Goal: Task Accomplishment & Management: Manage account settings

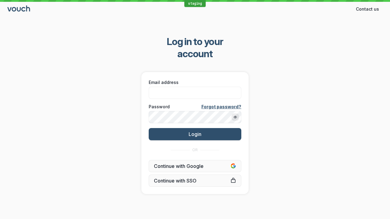
click at [182, 87] on input "Email address" at bounding box center [195, 93] width 93 height 12
click at [195, 87] on input "Email address" at bounding box center [195, 93] width 93 height 12
paste input "[EMAIL_ADDRESS][DOMAIN_NAME]"
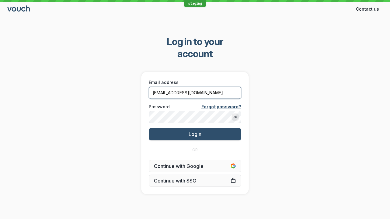
type input "[EMAIL_ADDRESS][DOMAIN_NAME]"
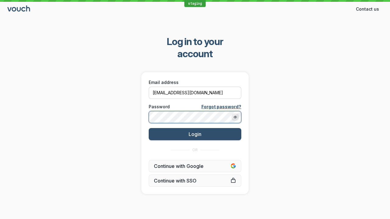
click at [149, 128] on button "Login" at bounding box center [195, 134] width 93 height 12
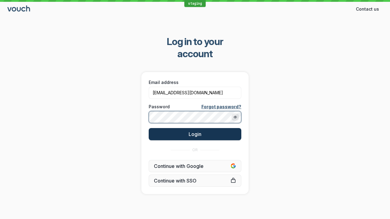
click at [205, 128] on button "Login" at bounding box center [195, 134] width 93 height 12
click at [195, 131] on span "Login" at bounding box center [194, 134] width 13 height 6
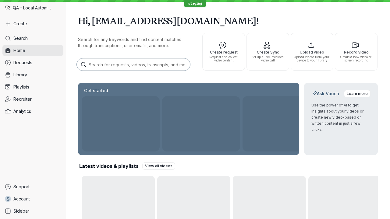
click at [194, 4] on x-pw-glass at bounding box center [195, 109] width 390 height 219
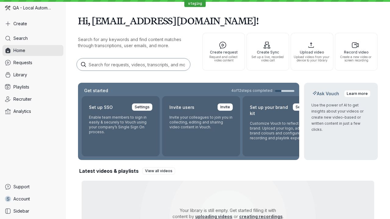
click at [37, 8] on span "QA - Local Automation" at bounding box center [32, 8] width 39 height 6
